Goal: Register for event/course

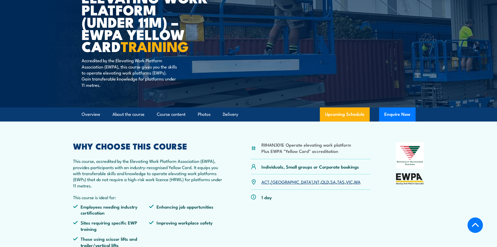
scroll to position [104, 0]
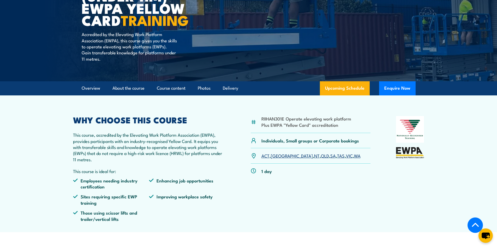
click at [330, 155] on link "SA" at bounding box center [332, 155] width 5 height 6
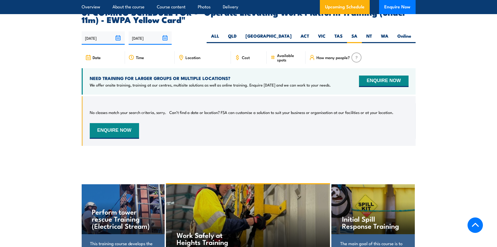
scroll to position [846, 0]
